Goal: Information Seeking & Learning: Learn about a topic

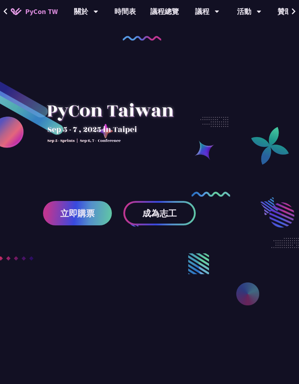
click at [113, 10] on link "時間表" at bounding box center [125, 11] width 36 height 23
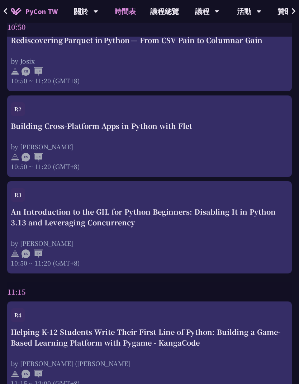
scroll to position [761, 0]
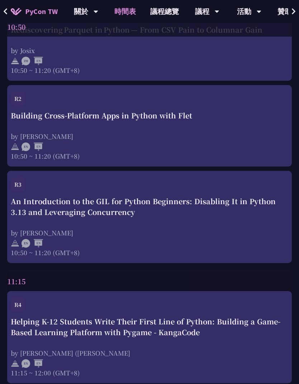
click at [245, 130] on div "Building Cross-Platform Apps in Python with Flet by [PERSON_NAME] 10:50 ~ 11:20…" at bounding box center [150, 135] width 278 height 50
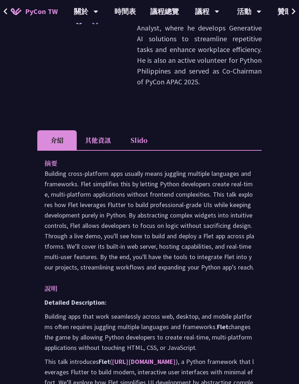
scroll to position [223, 0]
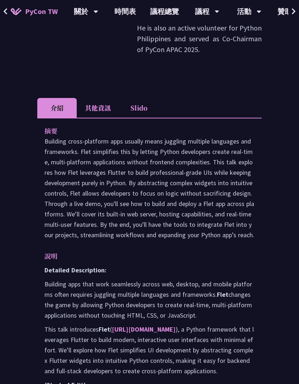
click at [145, 325] on link "[URL][DOMAIN_NAME]" at bounding box center [144, 329] width 64 height 8
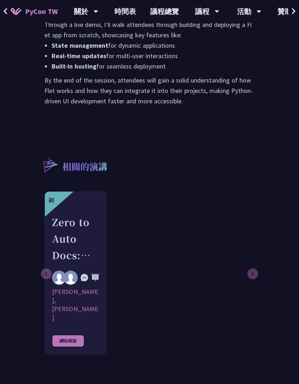
scroll to position [665, 0]
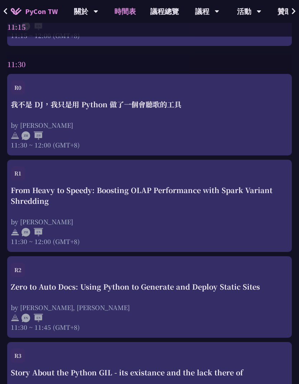
scroll to position [1117, 0]
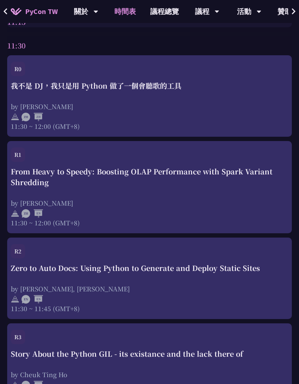
click at [36, 94] on div "我不是 DJ，我只是用 Python 做了一個會聽歌的工具 by 羅經凱 11:30 ~ 12:00 (GMT+8)" at bounding box center [150, 105] width 278 height 50
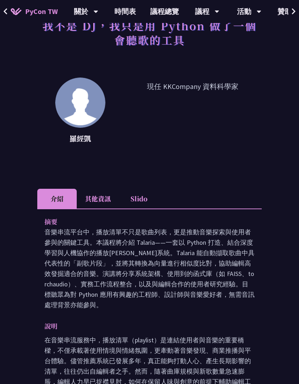
scroll to position [79, 0]
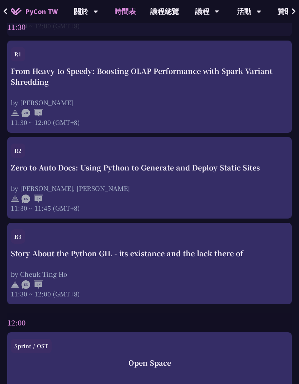
scroll to position [1223, 0]
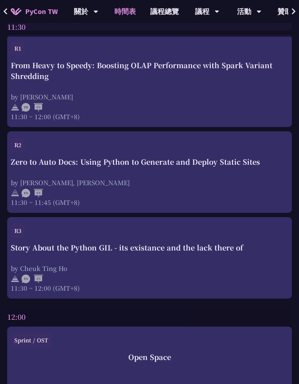
click at [256, 167] on div "Zero to Auto Docs: Using Python to Generate and Deploy Static Sites" at bounding box center [150, 161] width 278 height 11
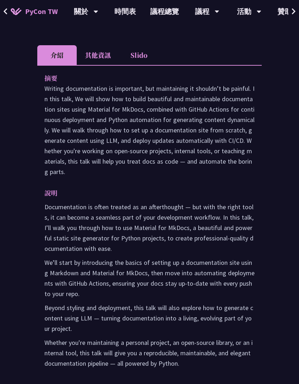
scroll to position [252, 0]
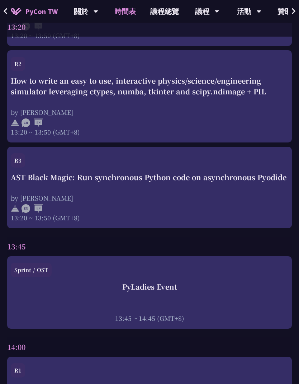
scroll to position [1881, 0]
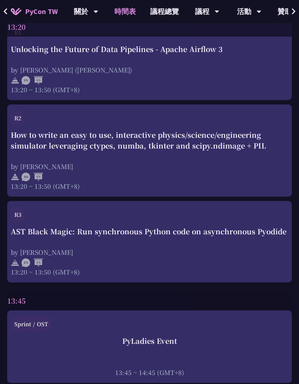
click at [244, 145] on div "How to write an easy to use, interactive physics/science/engineering simulator …" at bounding box center [150, 140] width 278 height 22
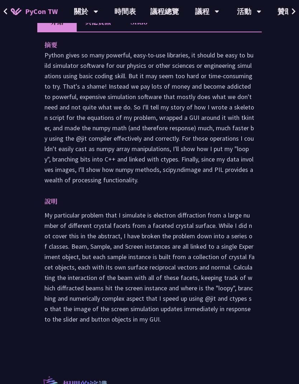
scroll to position [331, 0]
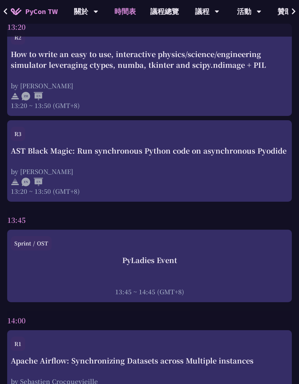
scroll to position [2025, 0]
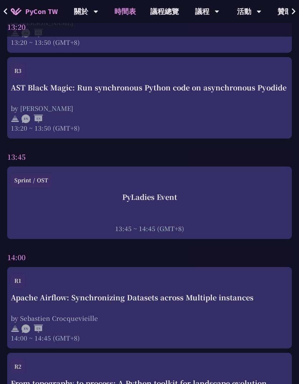
click at [248, 91] on div "AST Black Magic: Run synchronous Python code on asynchronous Pyodide" at bounding box center [150, 87] width 278 height 11
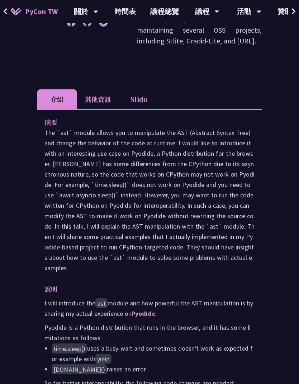
scroll to position [226, 0]
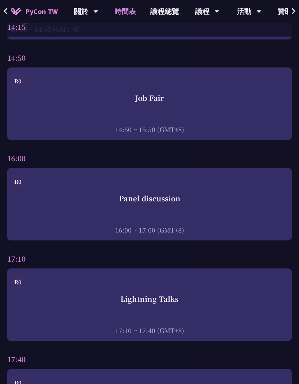
scroll to position [2627, 0]
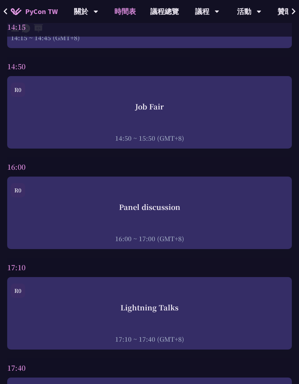
click at [237, 117] on div "Job Fair 14:50 ~ 15:50 (GMT+8)" at bounding box center [150, 121] width 278 height 41
click at [216, 112] on div "Job Fair" at bounding box center [150, 106] width 278 height 11
click at [157, 108] on div "Job Fair" at bounding box center [150, 106] width 278 height 11
click at [180, 124] on div "Job Fair 14:50 ~ 15:50 (GMT+8)" at bounding box center [150, 121] width 278 height 41
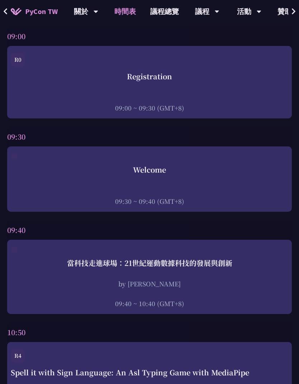
scroll to position [0, 0]
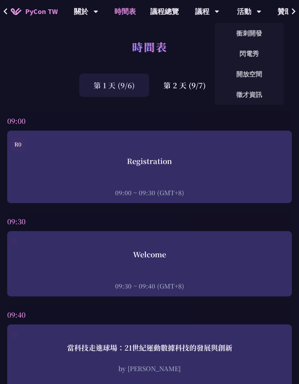
click at [249, 95] on link "徵才資訊" at bounding box center [249, 94] width 69 height 17
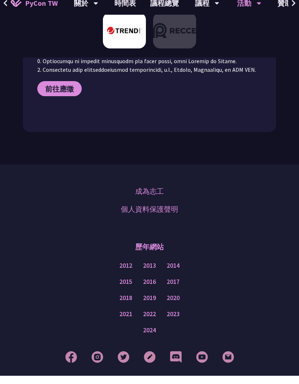
scroll to position [509, 0]
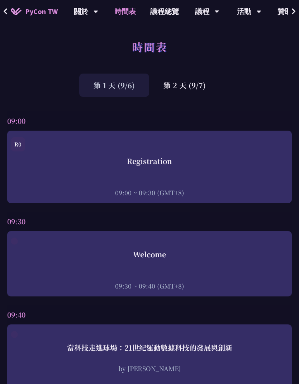
click at [186, 91] on div "第 2 天 (9/7)" at bounding box center [184, 85] width 71 height 23
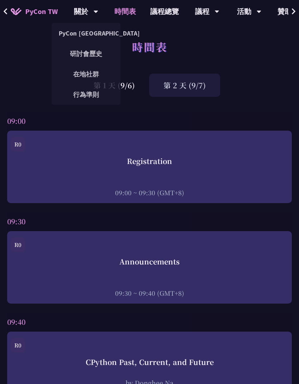
click at [88, 17] on div "關於" at bounding box center [86, 11] width 24 height 23
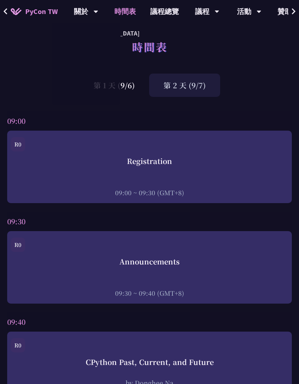
click at [3, 83] on div "第 1 天 (9/6) 第 2 天 (9/7)" at bounding box center [149, 85] width 299 height 23
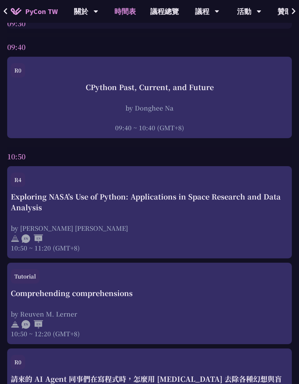
scroll to position [325, 0]
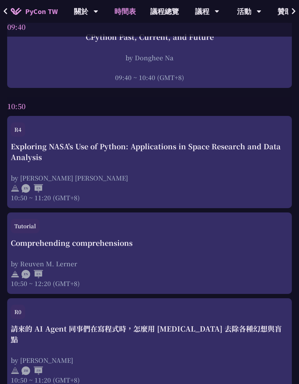
click at [244, 154] on div "Exploring NASA's Use of Python: Applications in Space Research and Data Analysis" at bounding box center [150, 152] width 278 height 22
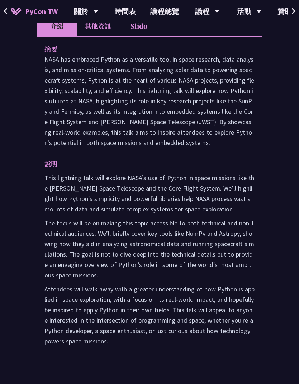
scroll to position [371, 0]
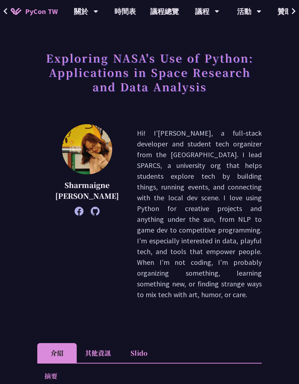
click at [106, 343] on li "其他資訊" at bounding box center [98, 353] width 42 height 20
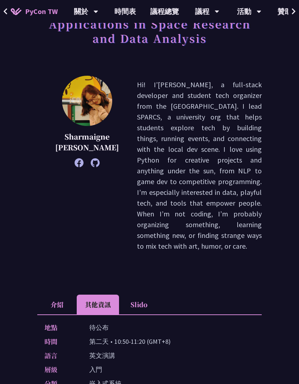
scroll to position [125, 0]
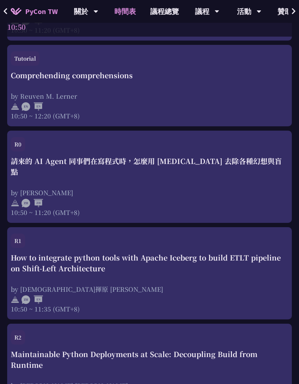
scroll to position [492, 0]
click at [39, 166] on div "請來的 AI Agent 同事們在寫程式時，怎麼用 [MEDICAL_DATA] 去除各種幻想與盲點" at bounding box center [150, 167] width 278 height 22
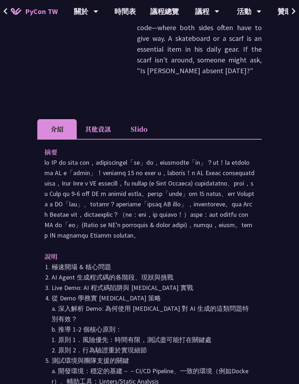
scroll to position [396, 0]
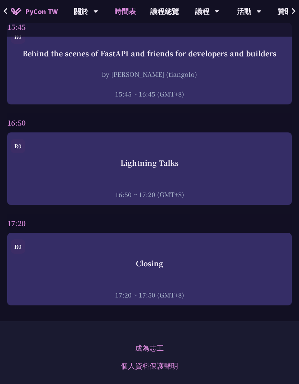
scroll to position [2713, 0]
click at [29, 181] on div at bounding box center [150, 184] width 278 height 11
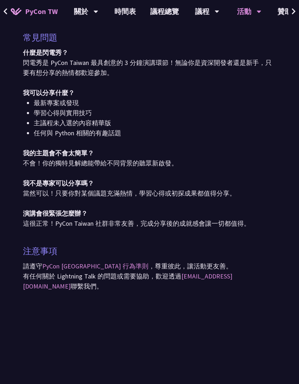
scroll to position [518, 0]
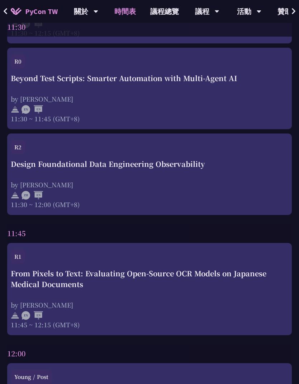
scroll to position [1060, 0]
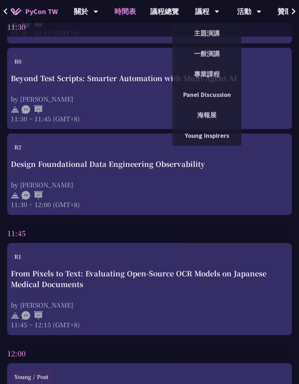
click at [195, 74] on link "專業課程" at bounding box center [206, 74] width 69 height 17
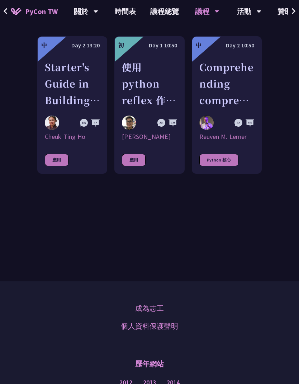
scroll to position [354, 0]
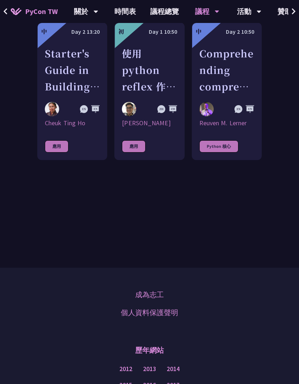
click at [60, 94] on div "Starter's Guide in Building an AI agent" at bounding box center [72, 69] width 55 height 49
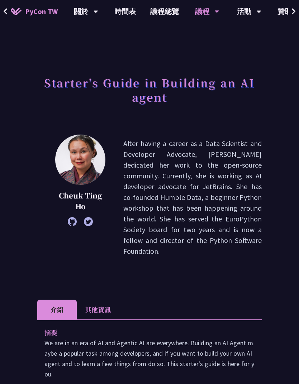
scroll to position [354, 0]
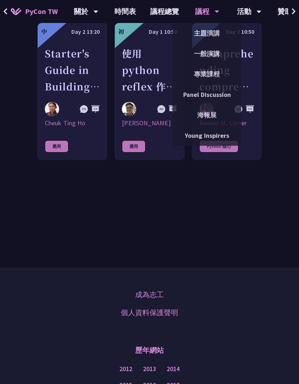
click at [197, 113] on link "海報展" at bounding box center [206, 115] width 69 height 17
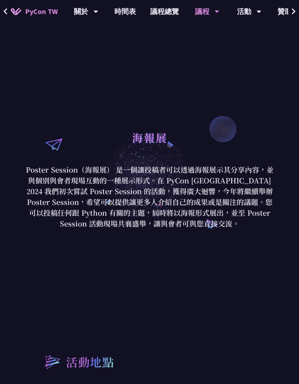
click at [204, 13] on div "議程" at bounding box center [207, 11] width 24 height 23
click at [217, 6] on div "議程 主題演講 一般演講 專業課程 Panel Discussion 海報展 Young Inspirers" at bounding box center [207, 11] width 42 height 23
click at [210, 13] on div "議程" at bounding box center [207, 11] width 24 height 23
click at [204, 7] on div "議程" at bounding box center [207, 11] width 24 height 23
click at [215, 10] on icon at bounding box center [217, 11] width 5 height 7
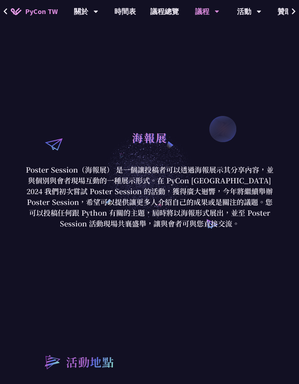
click at [144, 83] on div "海報展 Poster Session（海報展） 是一個讓投稿者可以透過海報展示其分享內容，並與個別與會者現場互動的一種展示形式。在 PyCon [GEOGRA…" at bounding box center [149, 177] width 299 height 269
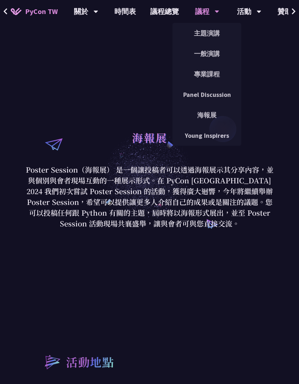
click at [191, 96] on link "Panel Discussion" at bounding box center [206, 94] width 69 height 17
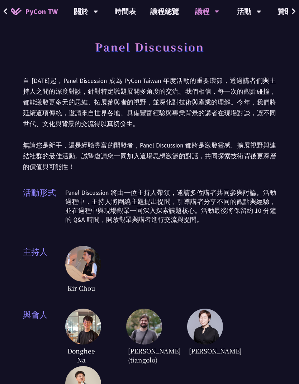
click at [209, 12] on div "議程" at bounding box center [207, 11] width 24 height 23
click at [203, 10] on div "議程" at bounding box center [207, 11] width 24 height 23
click at [215, 13] on div "議程 主題演講 一般演講 專業課程 Panel Discussion 海報展 Young Inspirers" at bounding box center [207, 11] width 42 height 23
click at [199, 9] on div "議程" at bounding box center [207, 11] width 24 height 23
click at [218, 7] on div "議程 主題演講 一般演講 專業課程 Panel Discussion 海報展 Young Inspirers" at bounding box center [207, 11] width 42 height 23
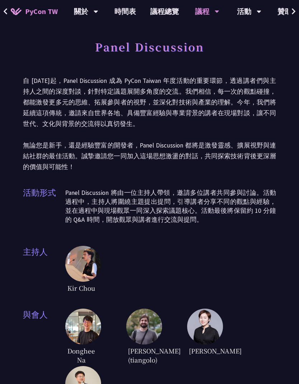
click at [221, 14] on div "議程 主題演講 一般演講 專業課程 Panel Discussion 海報展 Young Inspirers" at bounding box center [207, 11] width 42 height 23
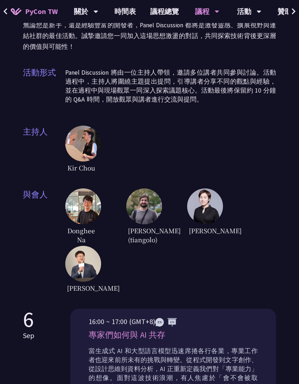
scroll to position [120, 0]
click at [204, 14] on div "議程" at bounding box center [207, 11] width 24 height 23
click at [215, 11] on icon at bounding box center [217, 12] width 4 height 3
click at [215, 8] on icon at bounding box center [217, 11] width 5 height 7
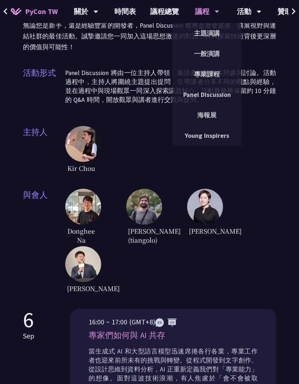
click at [211, 136] on link "Young Inspirers" at bounding box center [206, 135] width 69 height 17
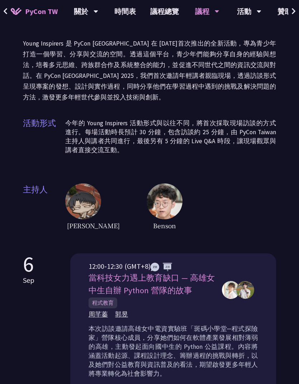
scroll to position [35, 0]
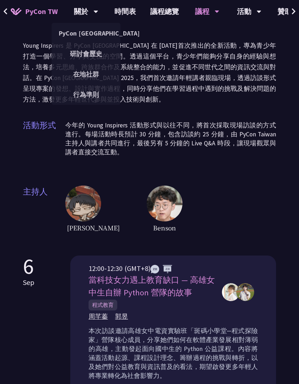
click at [75, 34] on link "PyCon [GEOGRAPHIC_DATA]" at bounding box center [86, 33] width 69 height 17
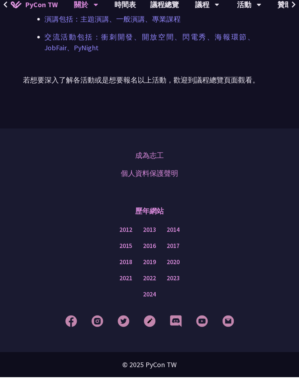
scroll to position [615, 0]
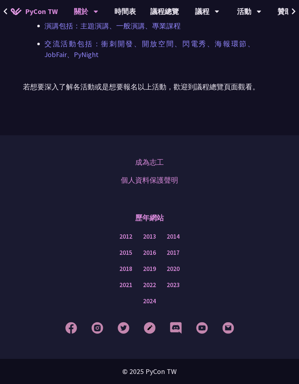
click at [156, 163] on link "成為志工" at bounding box center [149, 162] width 29 height 11
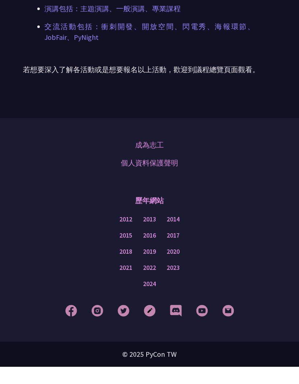
scroll to position [587, 0]
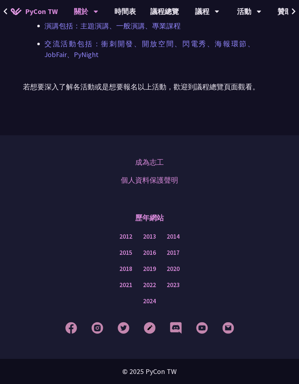
click at [72, 334] on img at bounding box center [71, 328] width 12 height 12
click at [178, 326] on img at bounding box center [176, 328] width 12 height 12
click at [205, 327] on img at bounding box center [202, 328] width 12 height 12
